Goal: Task Accomplishment & Management: Manage account settings

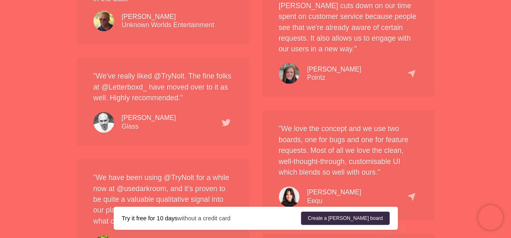
scroll to position [1171, 0]
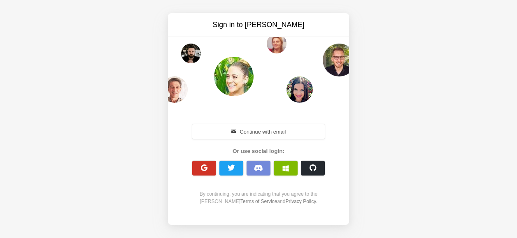
click at [199, 166] on button "button" at bounding box center [204, 168] width 24 height 15
